Goal: Find specific page/section: Locate a particular part of the current website

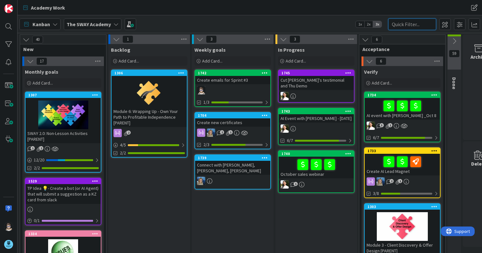
click at [415, 23] on input "text" at bounding box center [412, 23] width 48 height 11
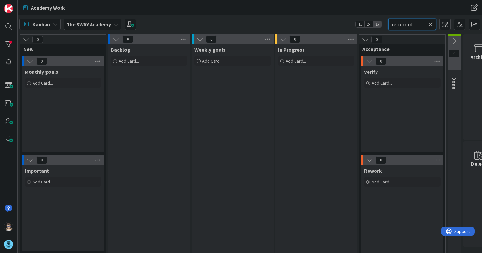
type input "re-record"
click at [114, 25] on icon at bounding box center [115, 24] width 5 height 5
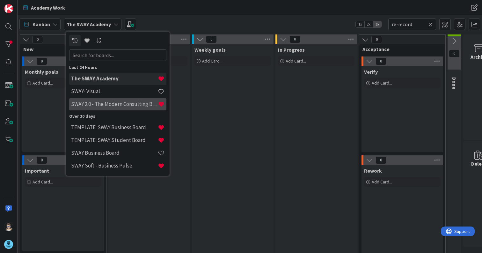
click at [109, 106] on h4 "SWAY 2.0 - The Modern Consulting Blueprint" at bounding box center [114, 104] width 87 height 6
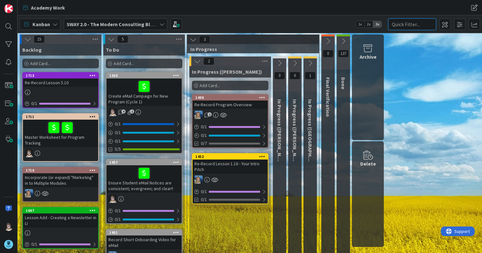
click at [401, 23] on input "text" at bounding box center [412, 23] width 48 height 11
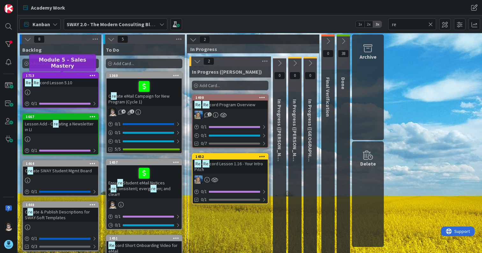
click at [69, 77] on div "1713" at bounding box center [62, 75] width 72 height 4
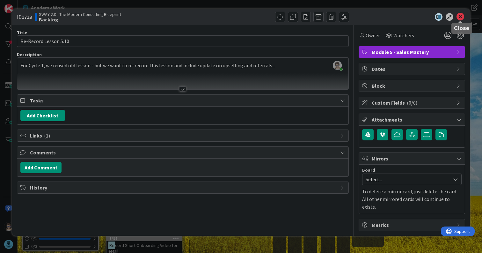
click at [459, 17] on icon at bounding box center [461, 17] width 8 height 8
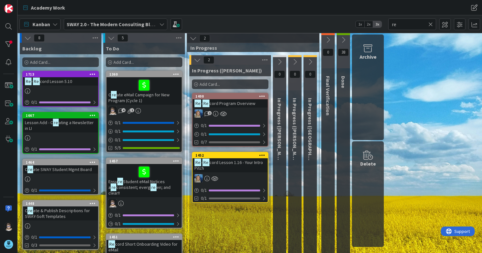
scroll to position [1, 0]
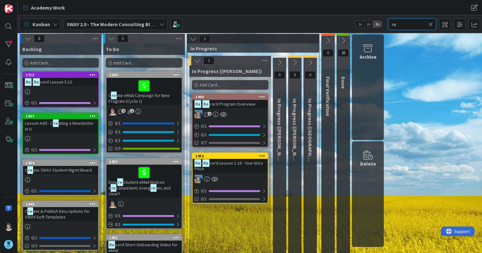
click at [407, 23] on input "re" at bounding box center [412, 23] width 48 height 11
drag, startPoint x: 407, startPoint y: 23, endPoint x: 382, endPoint y: 21, distance: 24.9
click at [382, 21] on div "Kanban SWAY 2.0 - The Modern Consulting Blueprint 1x 2x 3x re" at bounding box center [250, 24] width 464 height 18
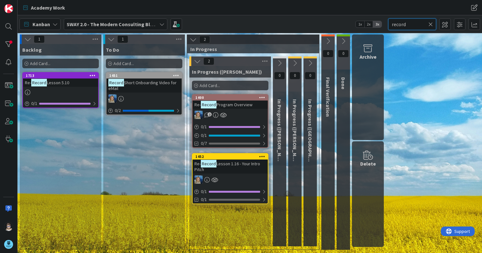
scroll to position [0, 0]
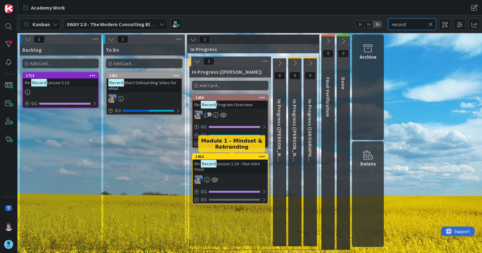
type input "record"
click at [228, 158] on div "1452" at bounding box center [231, 156] width 72 height 4
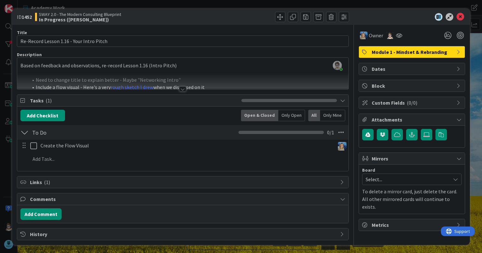
scroll to position [1, 0]
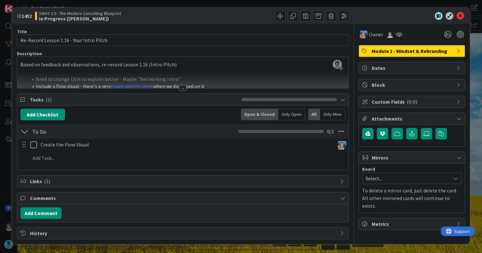
click at [179, 88] on div at bounding box center [182, 87] width 7 height 5
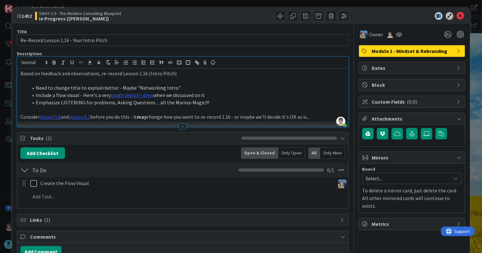
click at [121, 248] on div "Add Comment" at bounding box center [182, 251] width 325 height 11
click at [457, 16] on icon at bounding box center [461, 16] width 8 height 8
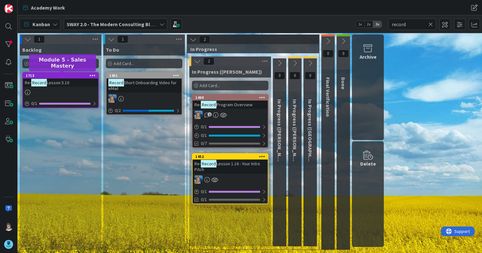
click at [69, 77] on div "1713" at bounding box center [62, 75] width 72 height 4
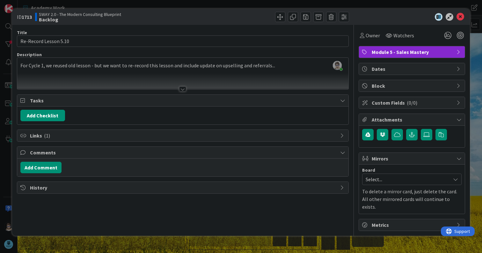
click at [161, 249] on div "ID 1713 SWAY 2.0 - The Modern Consulting Blueprint Backlog Title 21 / 128 Re-Re…" at bounding box center [241, 126] width 482 height 253
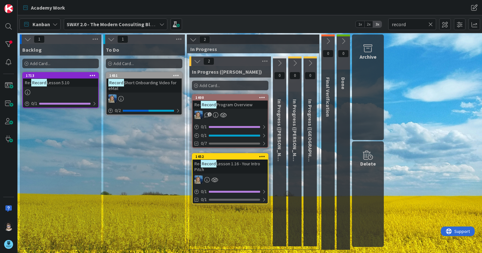
click at [41, 251] on div "1 Backlog Add Card... 1713 Re- Record Lesson 5.10 0 / 1" at bounding box center [61, 143] width 84 height 218
